Goal: Information Seeking & Learning: Learn about a topic

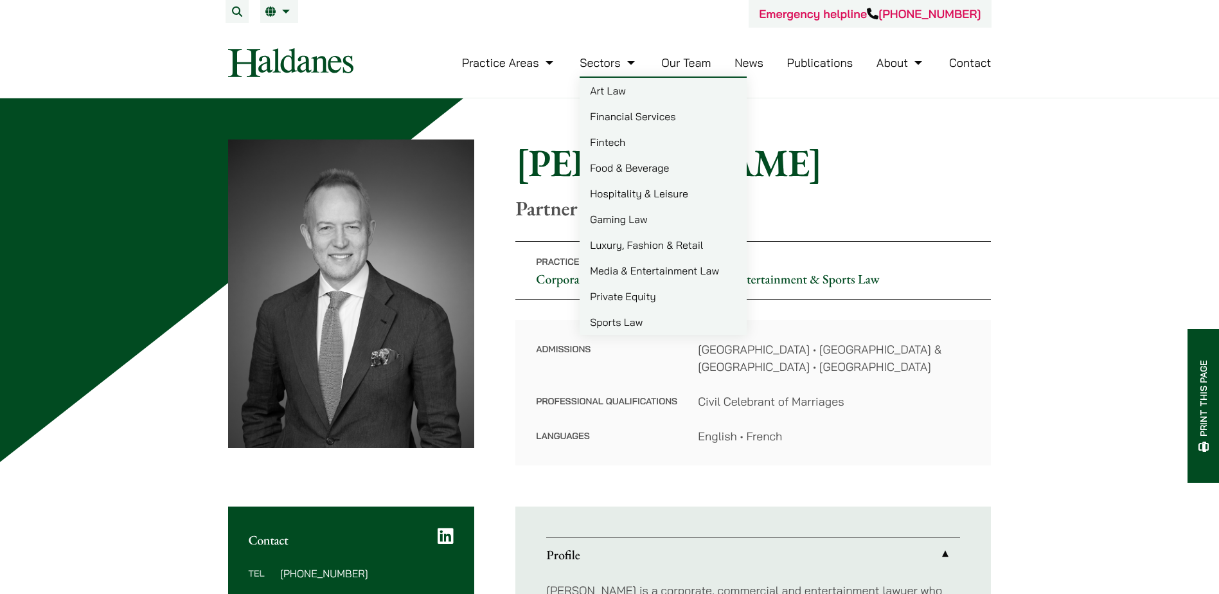
click at [618, 163] on link "Food & Beverage" at bounding box center [663, 168] width 167 height 26
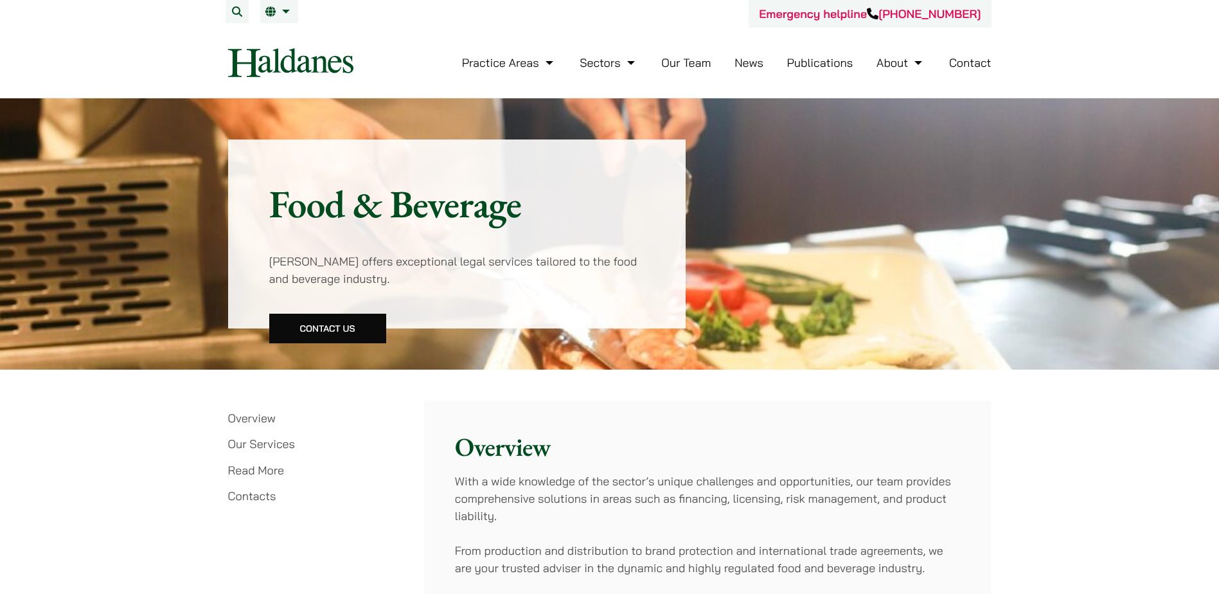
click at [289, 67] on img at bounding box center [290, 62] width 125 height 29
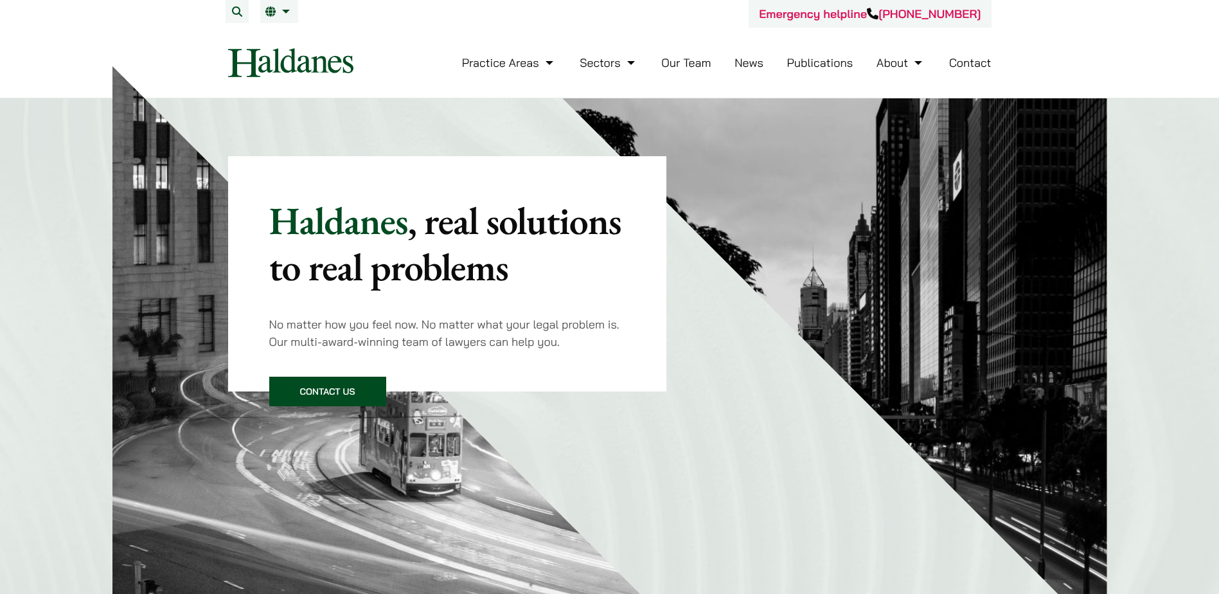
click at [815, 64] on link "Publications" at bounding box center [820, 62] width 66 height 15
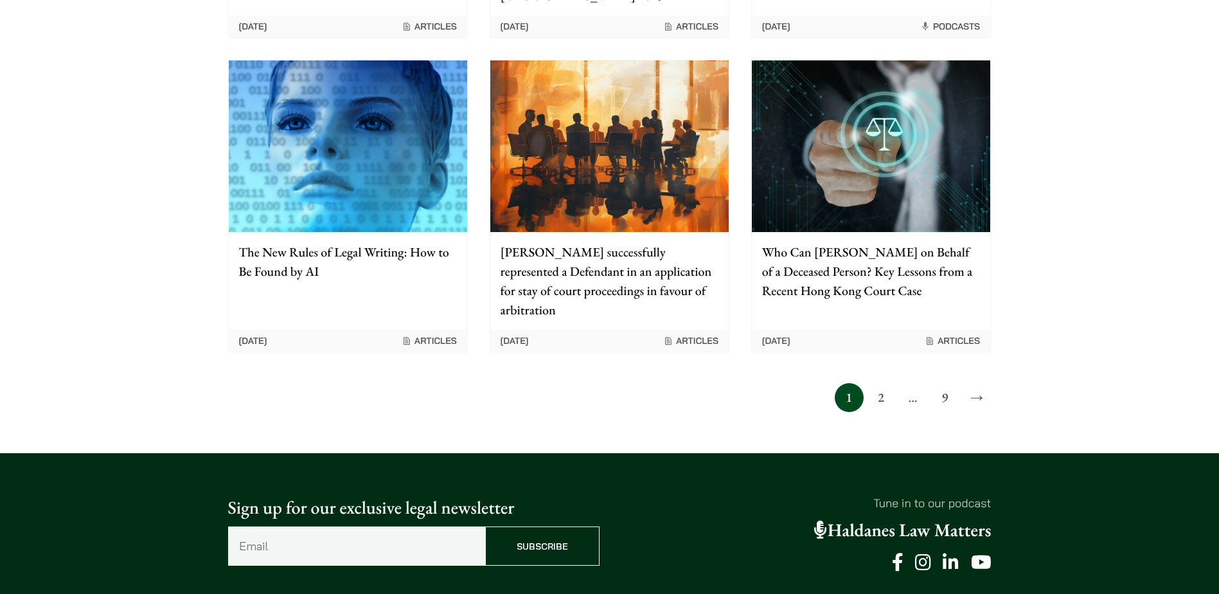
scroll to position [1157, 0]
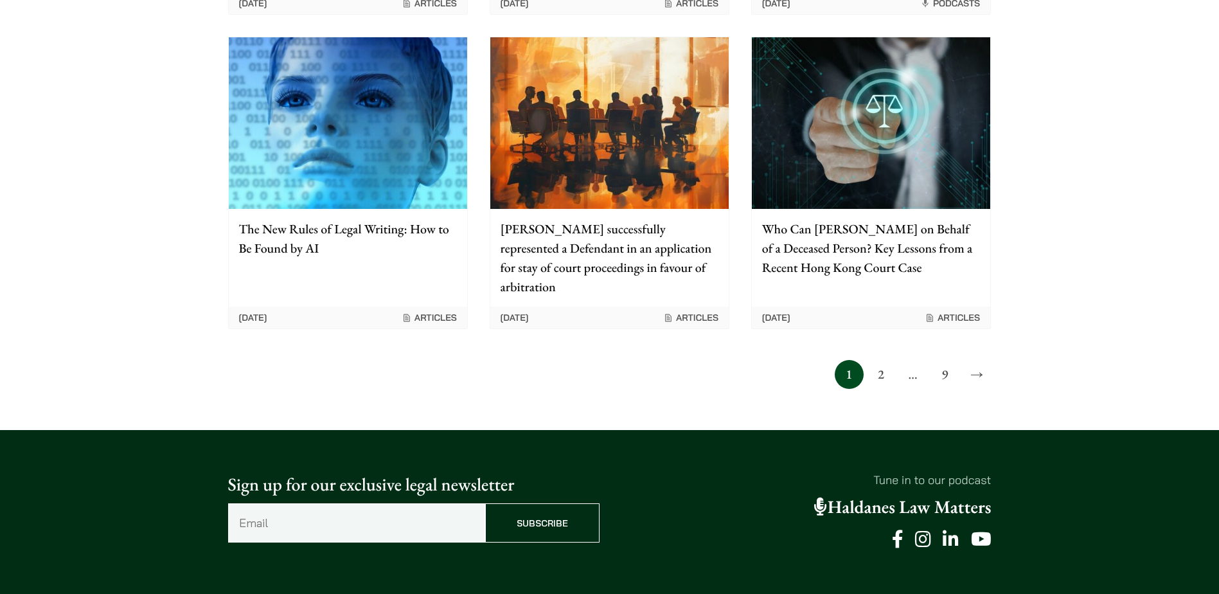
click at [883, 360] on link "2" at bounding box center [880, 374] width 29 height 29
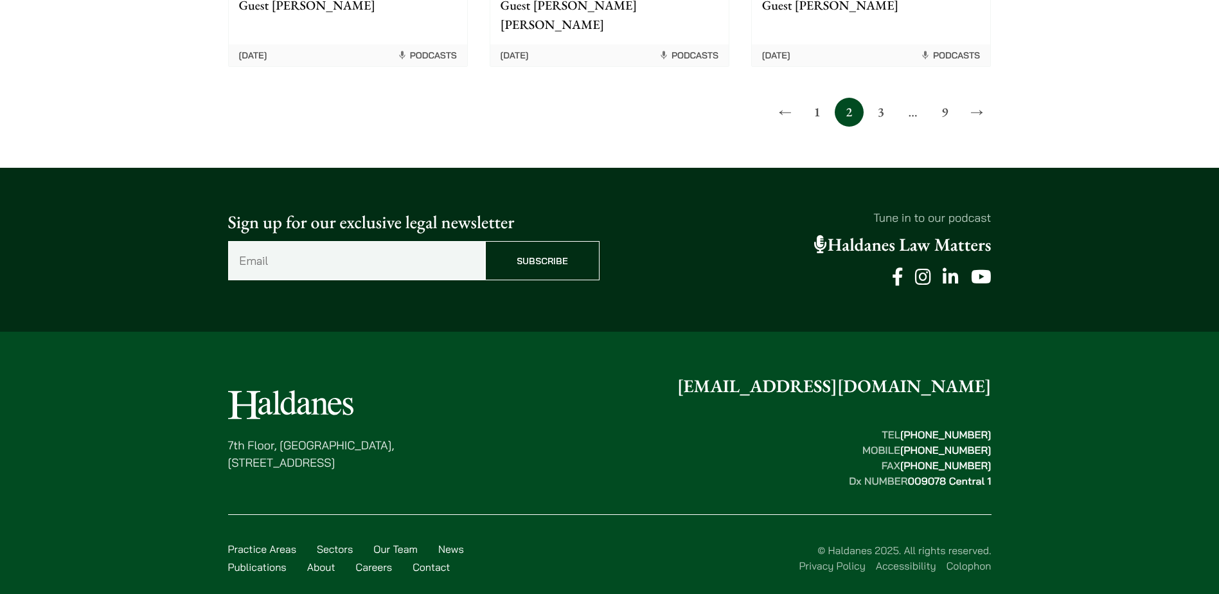
scroll to position [1383, 0]
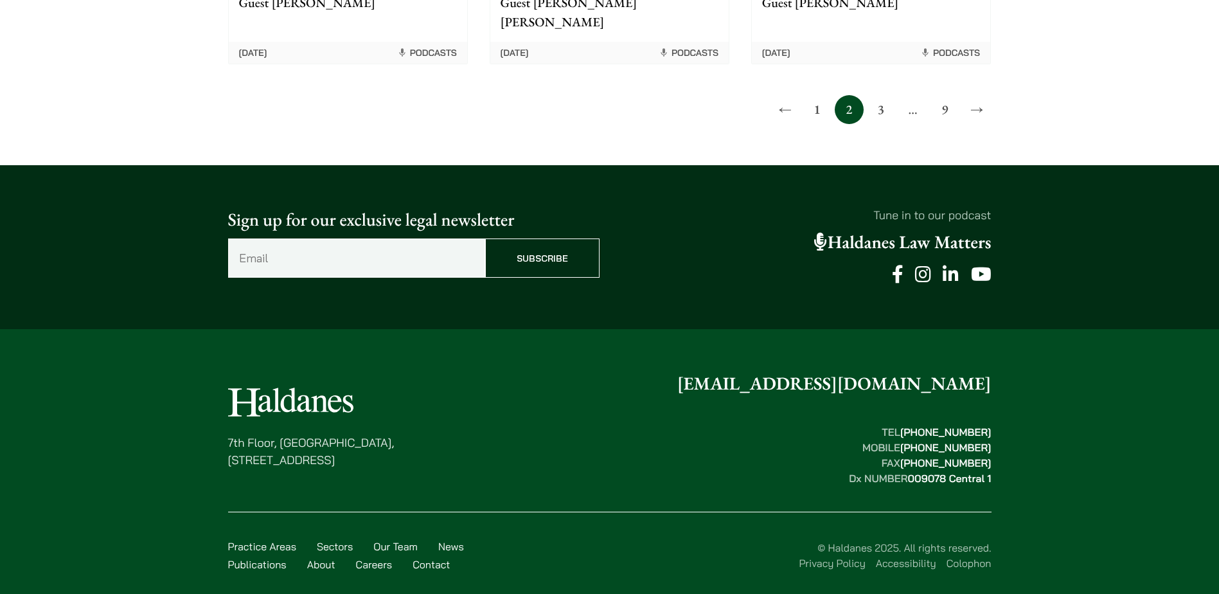
click at [881, 100] on link "3" at bounding box center [880, 109] width 29 height 29
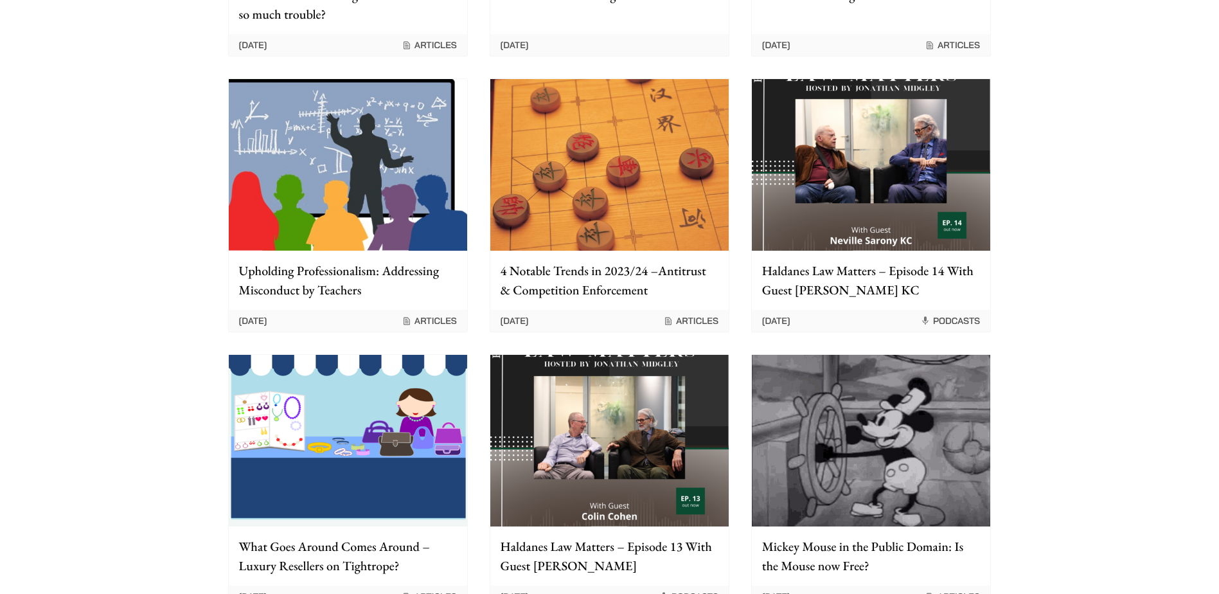
scroll to position [964, 0]
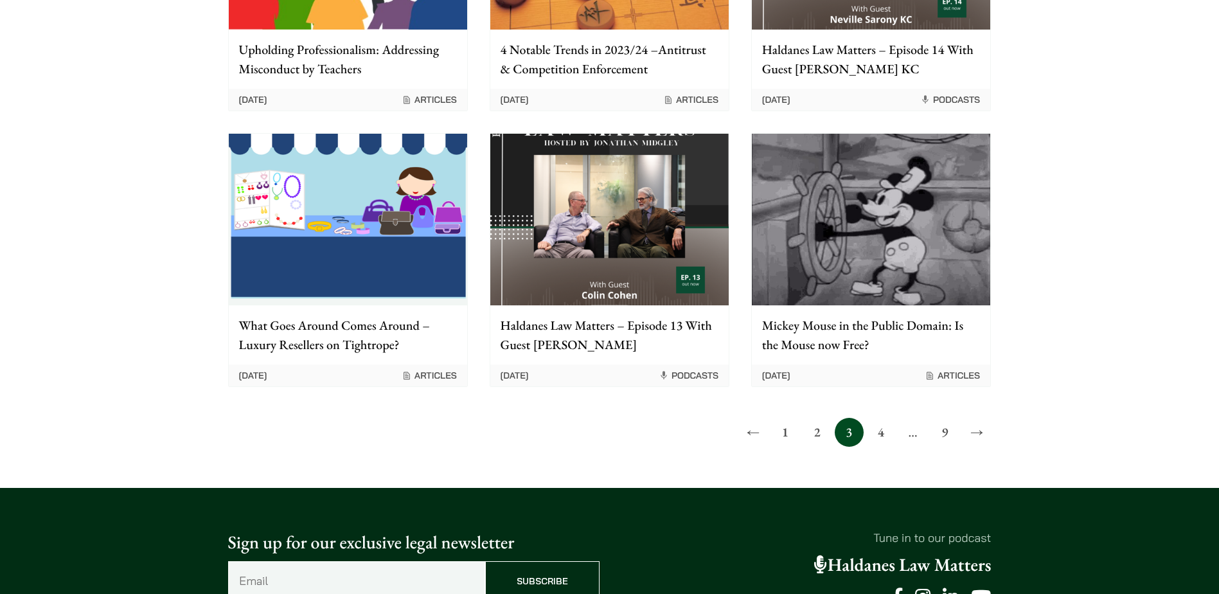
click at [883, 433] on link "4" at bounding box center [880, 432] width 29 height 29
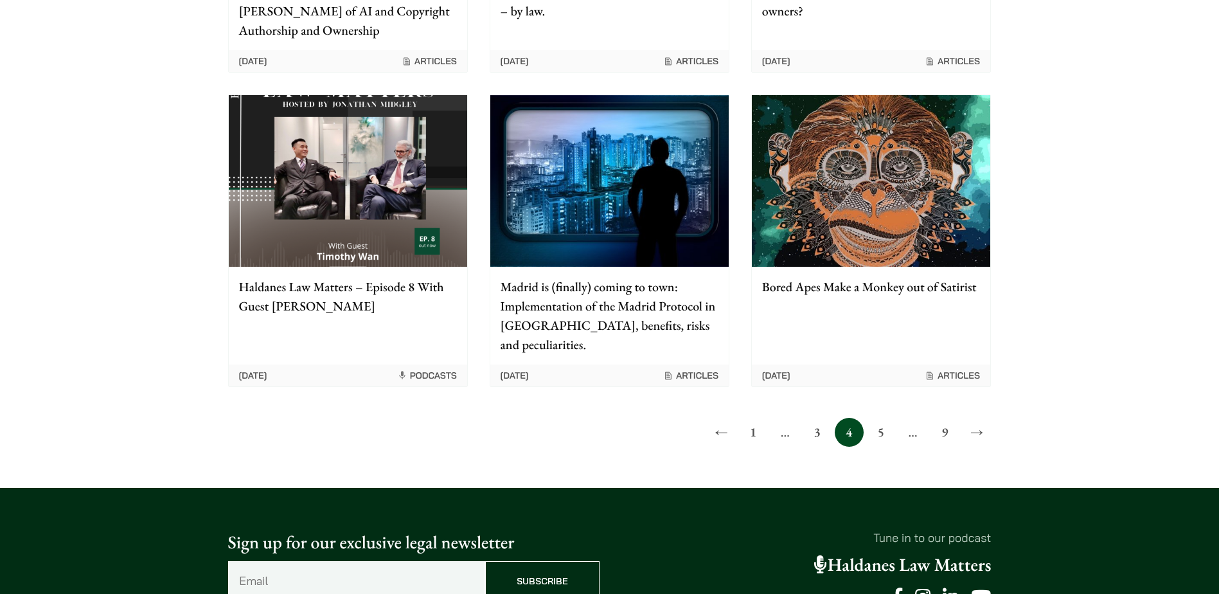
scroll to position [1028, 0]
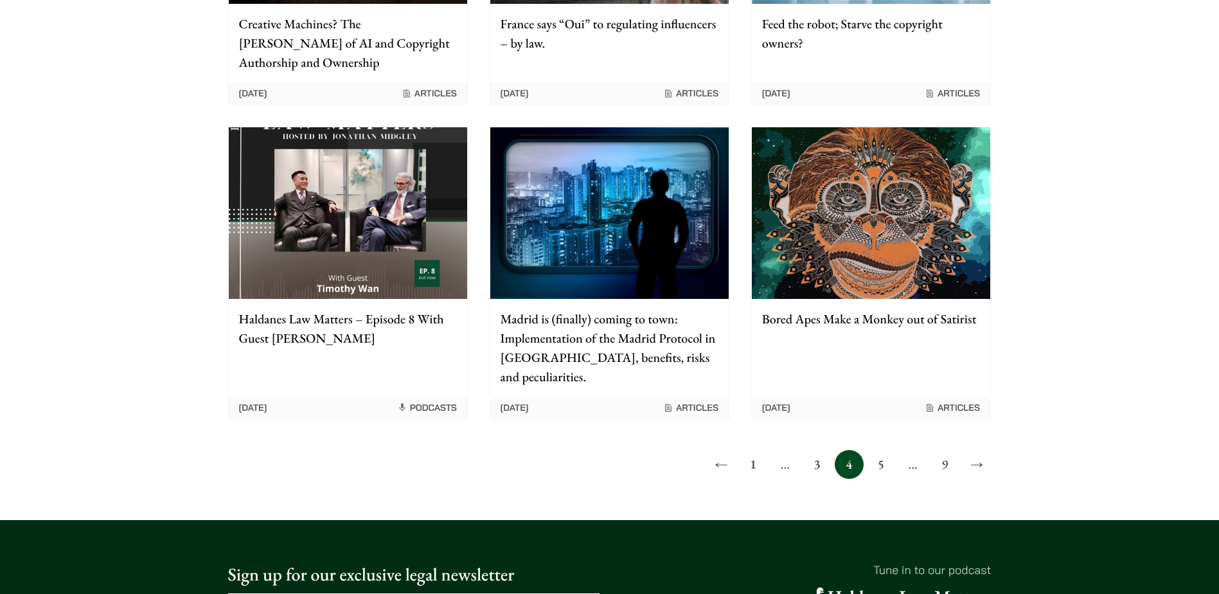
click at [884, 450] on link "5" at bounding box center [880, 464] width 29 height 29
